Goal: Browse casually: Explore the website without a specific task or goal

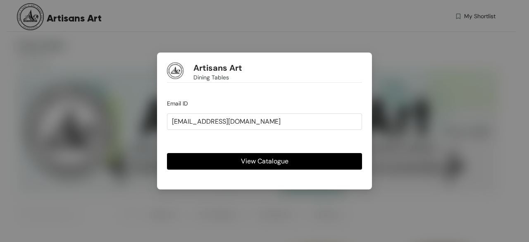
click at [289, 161] on button "View Catalogue" at bounding box center [264, 161] width 195 height 17
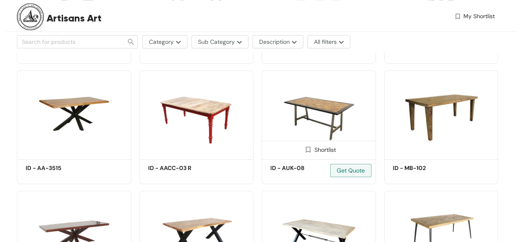
scroll to position [330, 0]
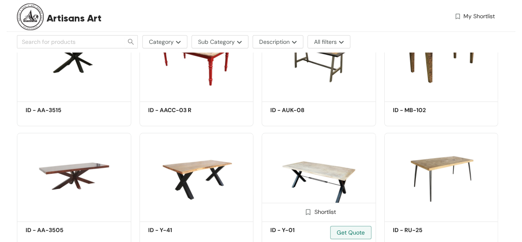
click at [324, 170] on img at bounding box center [319, 176] width 114 height 86
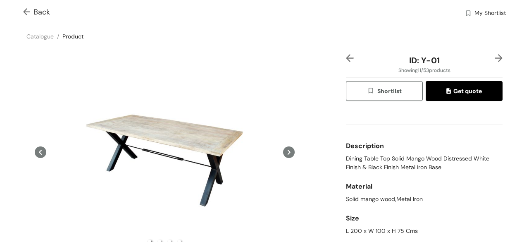
click at [283, 149] on icon at bounding box center [289, 152] width 12 height 12
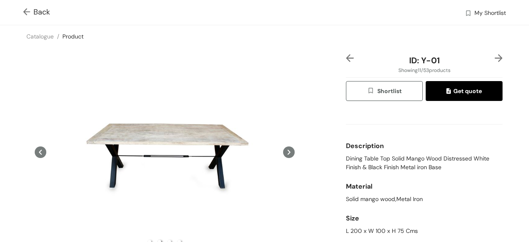
click at [283, 149] on icon at bounding box center [289, 152] width 12 height 12
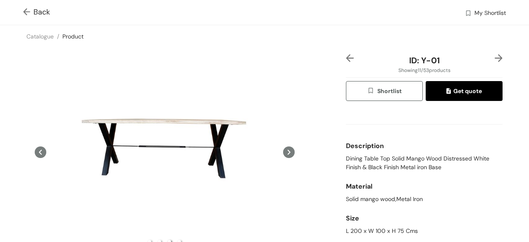
click at [22, 13] on div "Back My Shortlist" at bounding box center [264, 12] width 529 height 25
click at [32, 10] on img at bounding box center [28, 12] width 10 height 9
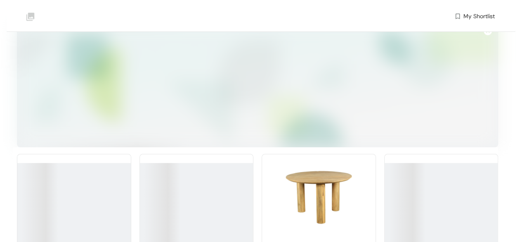
click at [26, 10] on img at bounding box center [30, 16] width 27 height 27
